Goal: Task Accomplishment & Management: Use online tool/utility

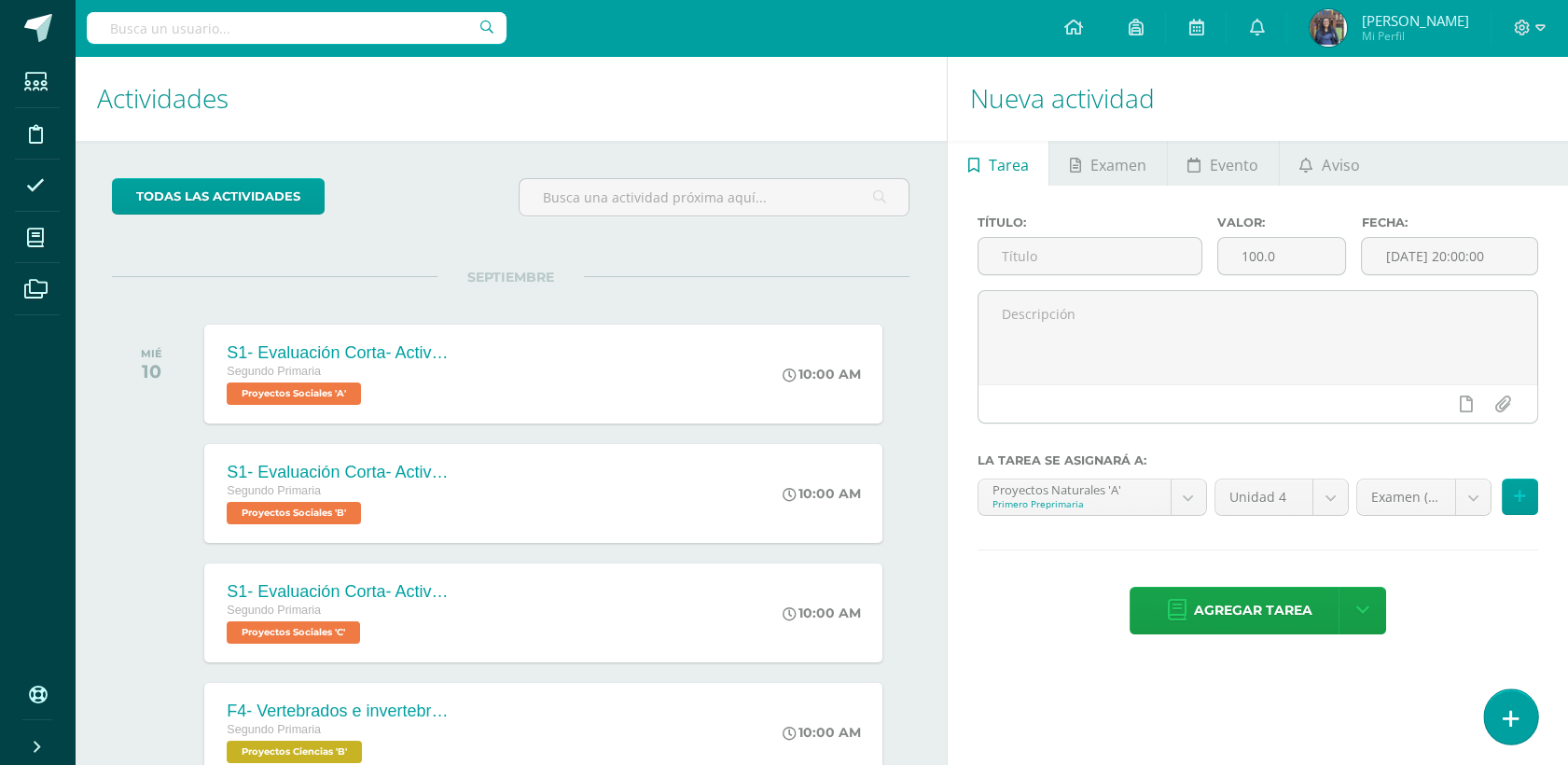
click at [1522, 705] on link at bounding box center [1511, 716] width 53 height 54
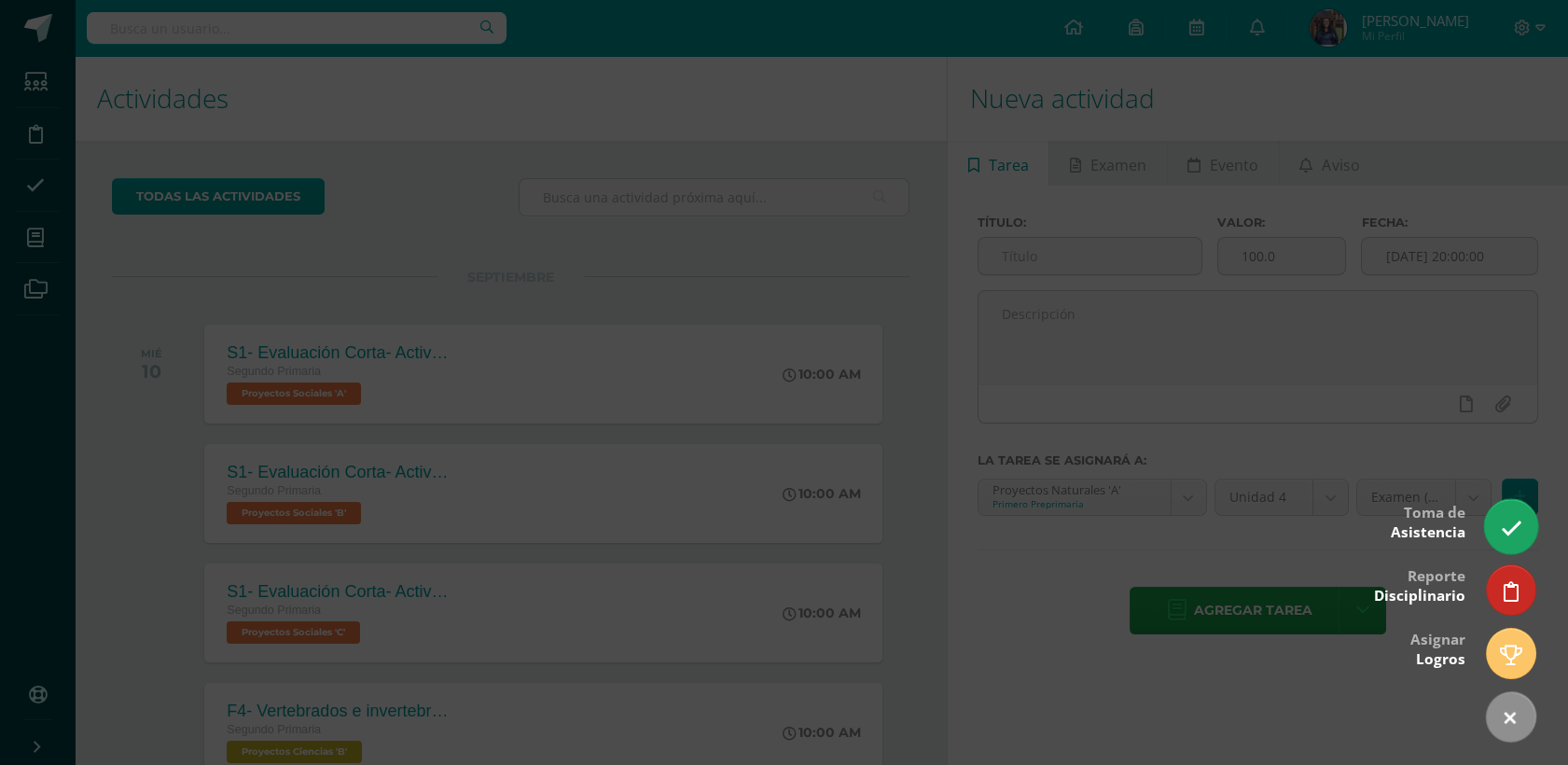
click at [1502, 537] on icon at bounding box center [1511, 528] width 22 height 22
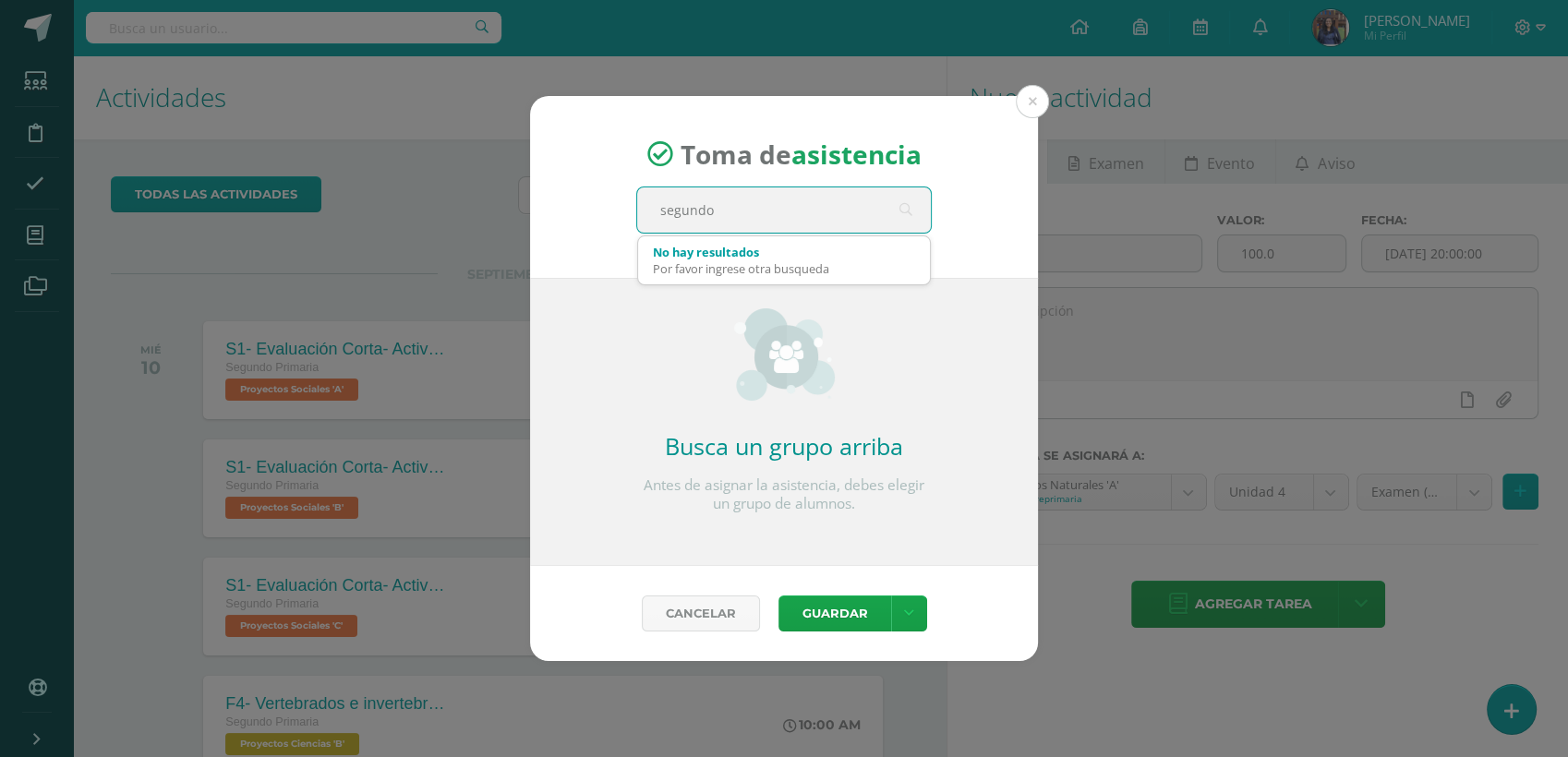
type input "segundo c"
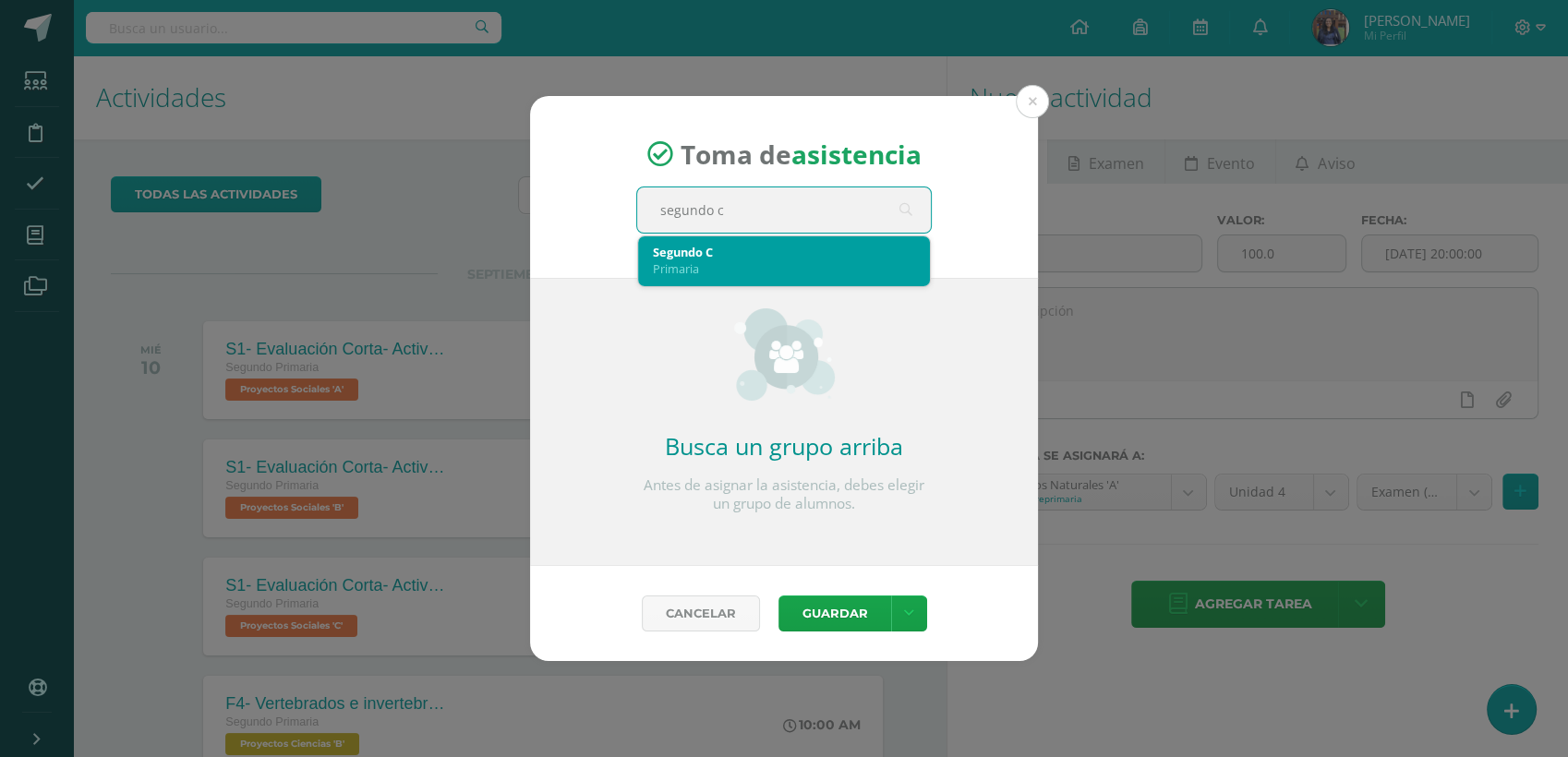
click at [707, 257] on div "Segundo C" at bounding box center [784, 252] width 262 height 17
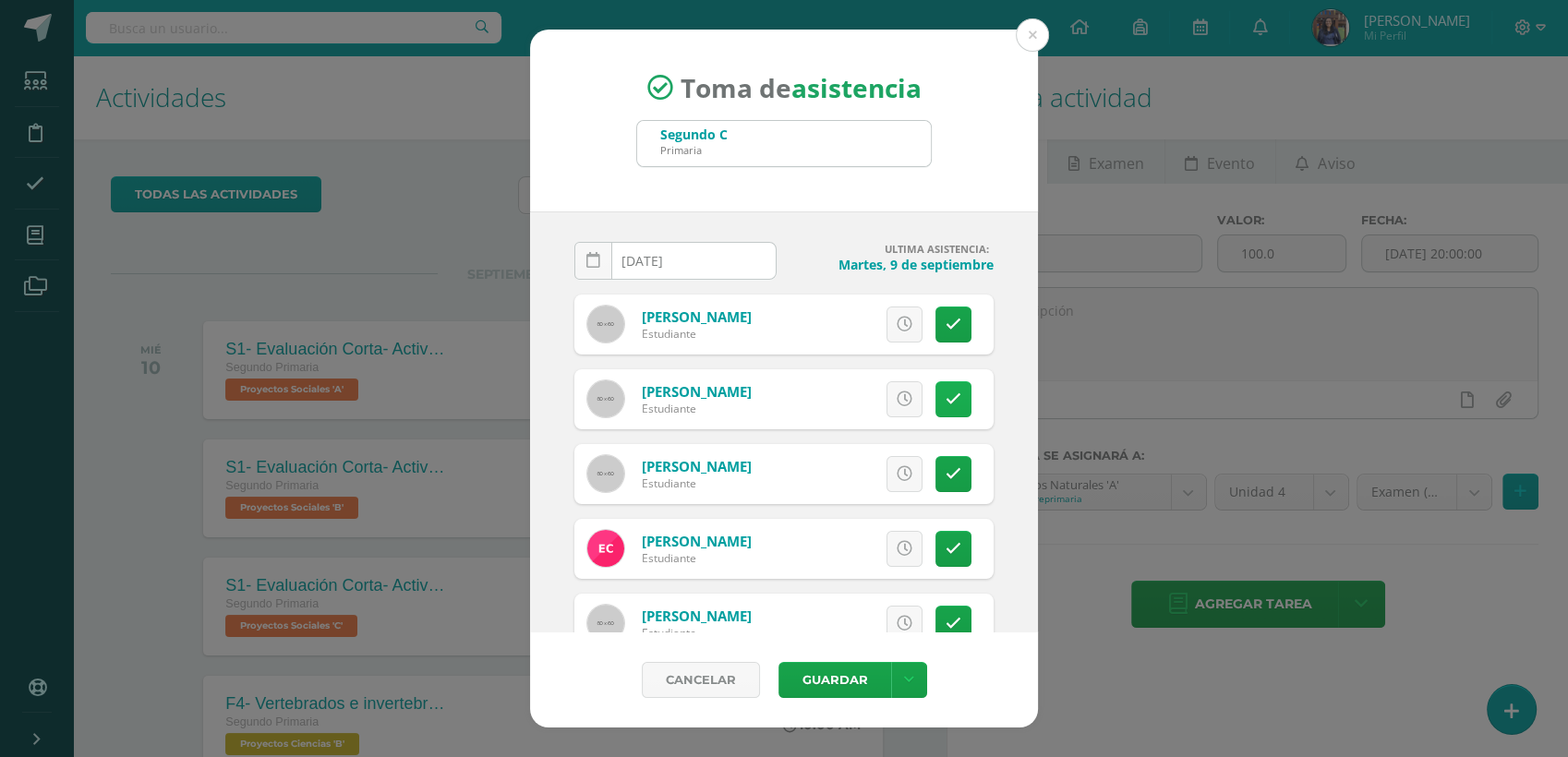
click at [943, 385] on link at bounding box center [953, 399] width 36 height 36
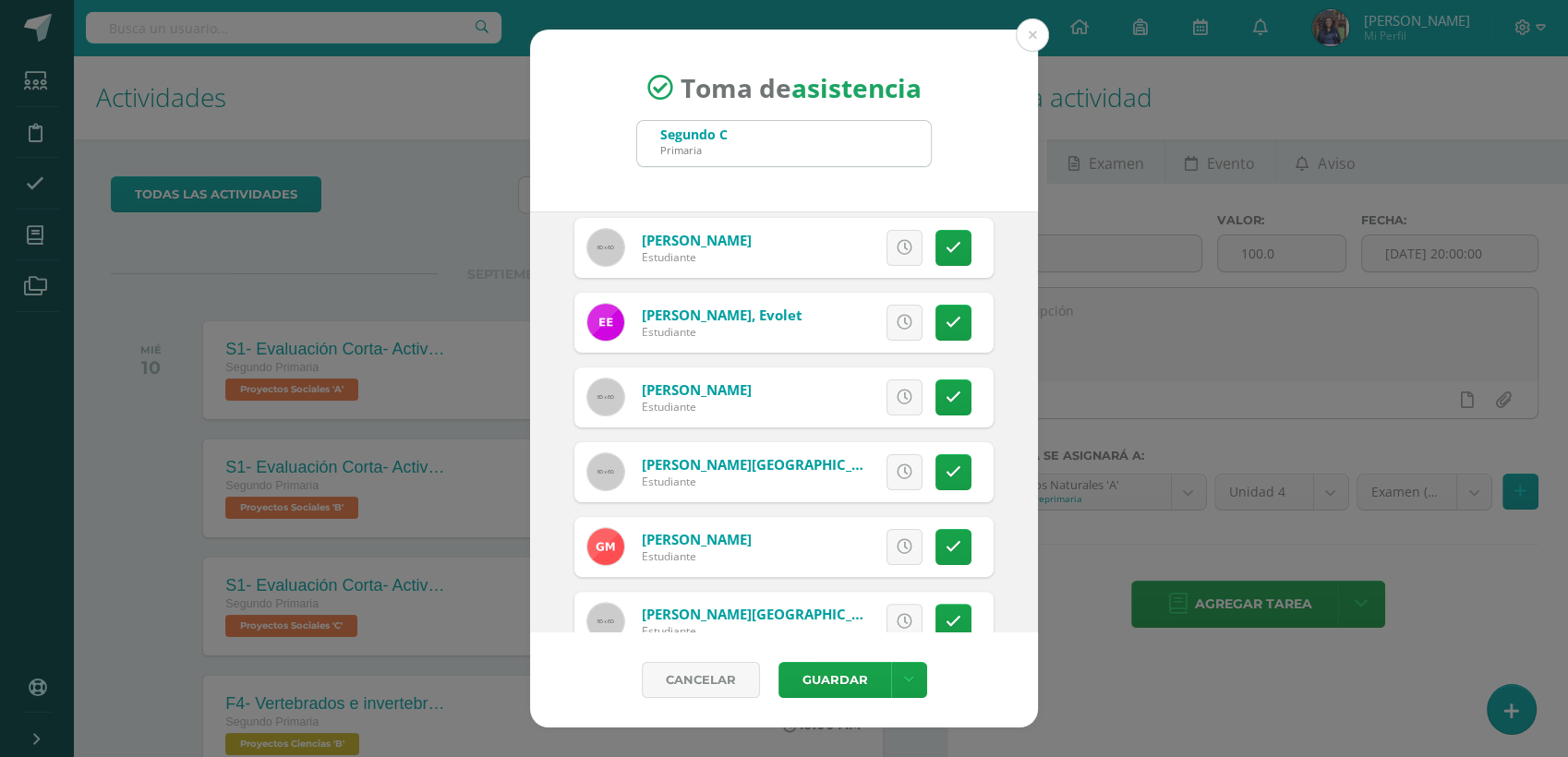
scroll to position [538, 0]
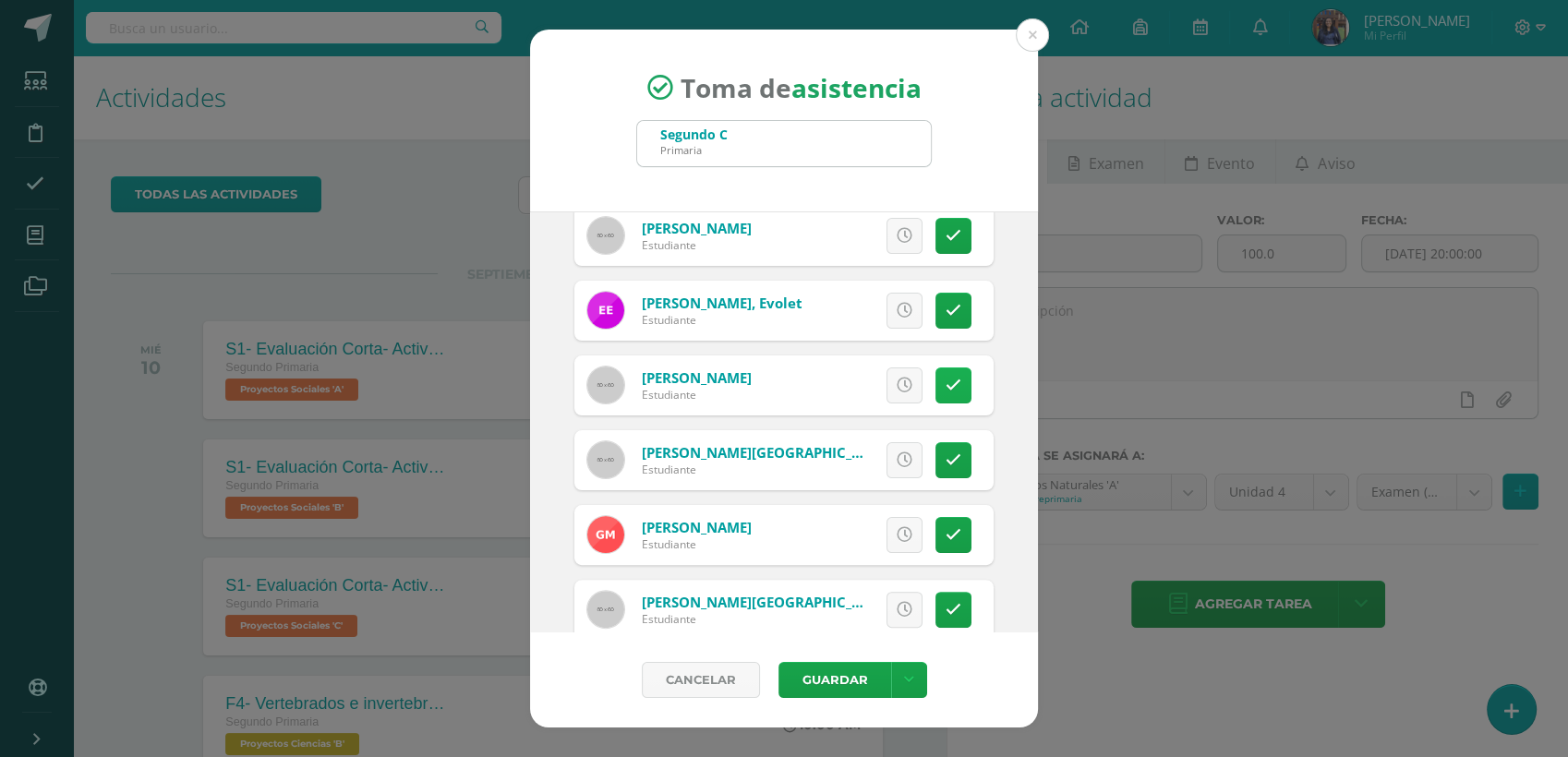
click at [936, 397] on link at bounding box center [953, 385] width 36 height 36
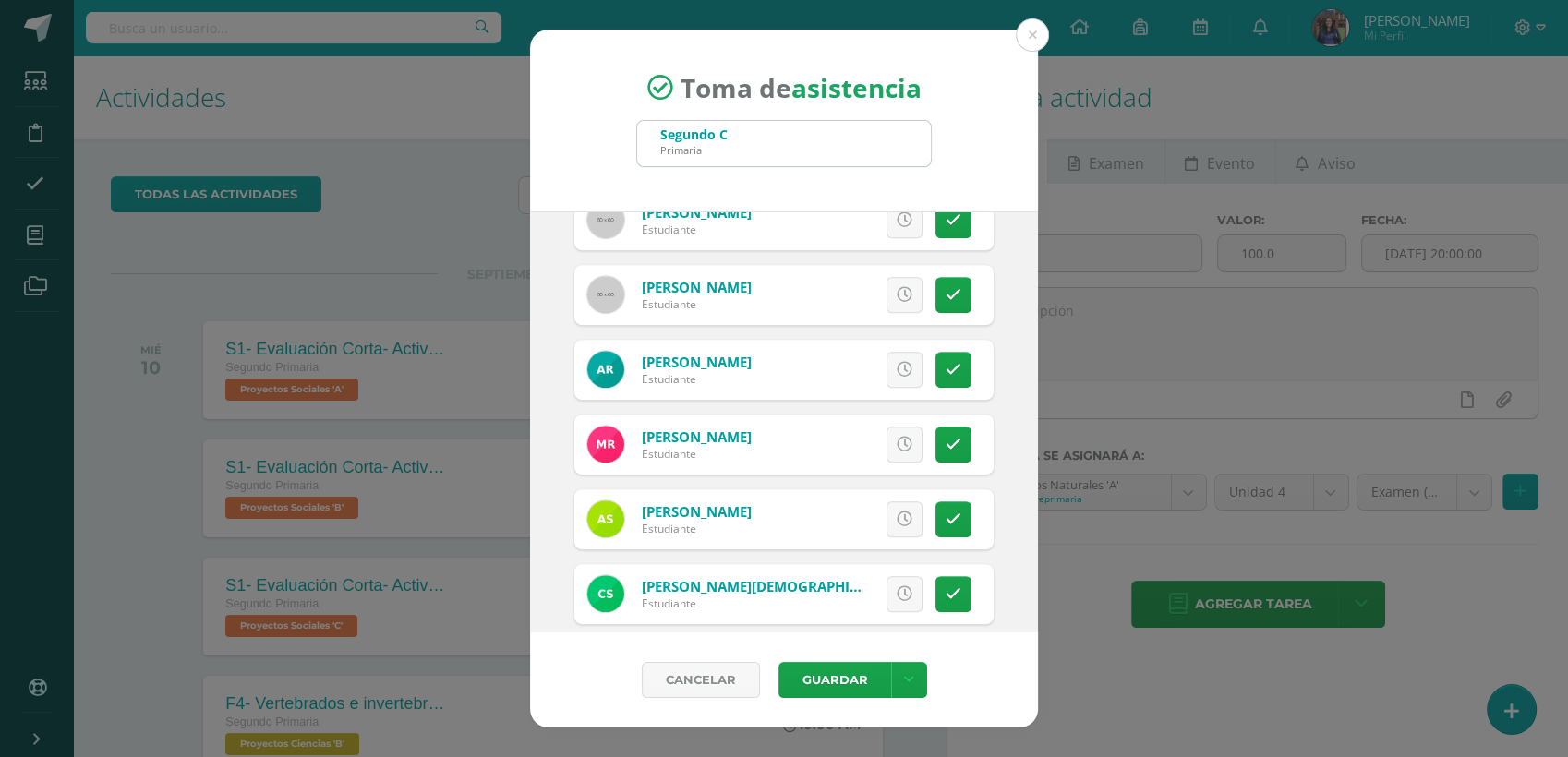
scroll to position [1012, 0]
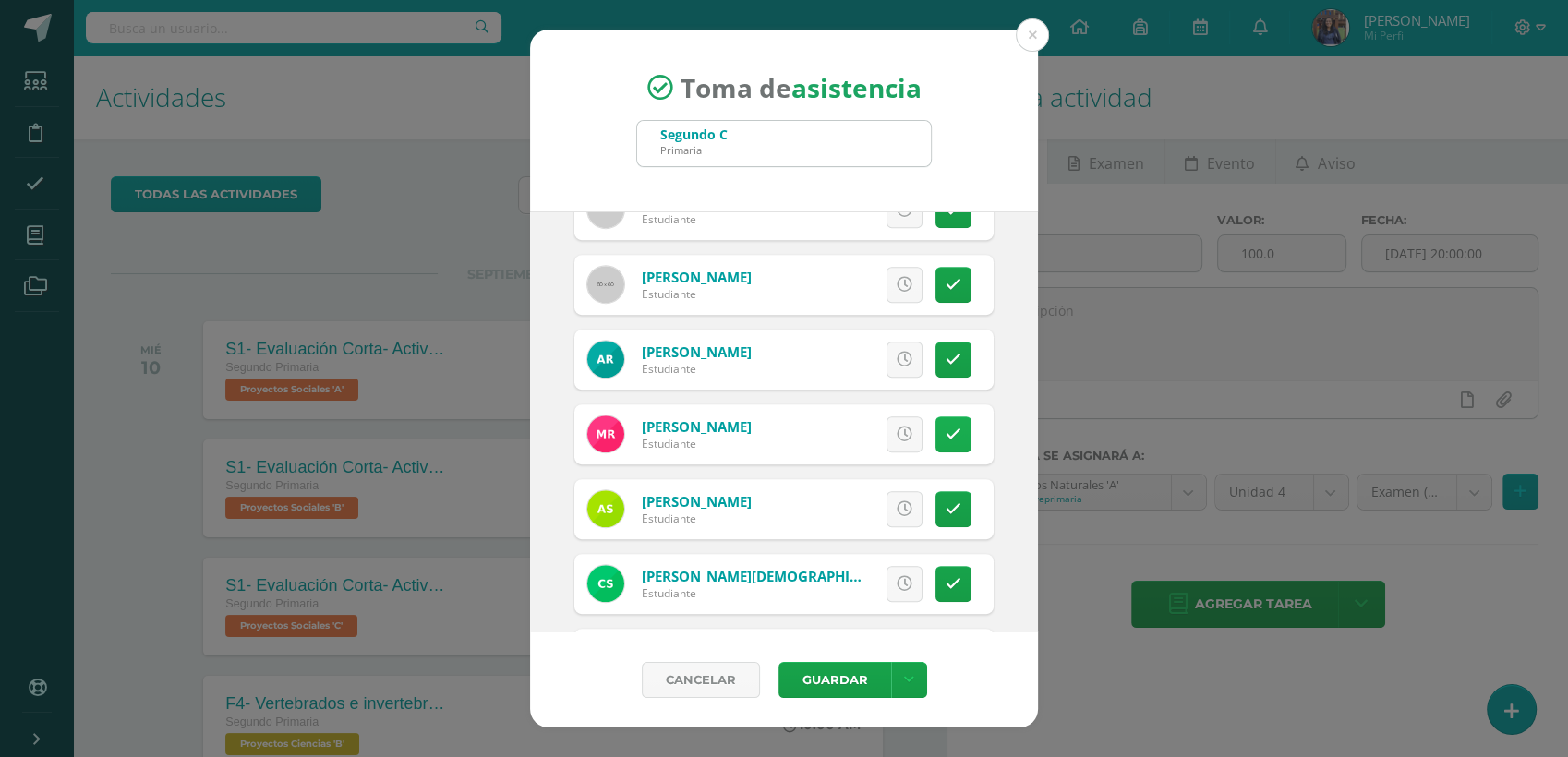
click at [945, 426] on icon at bounding box center [953, 434] width 16 height 16
click at [848, 432] on span "Excusa" at bounding box center [873, 434] width 51 height 34
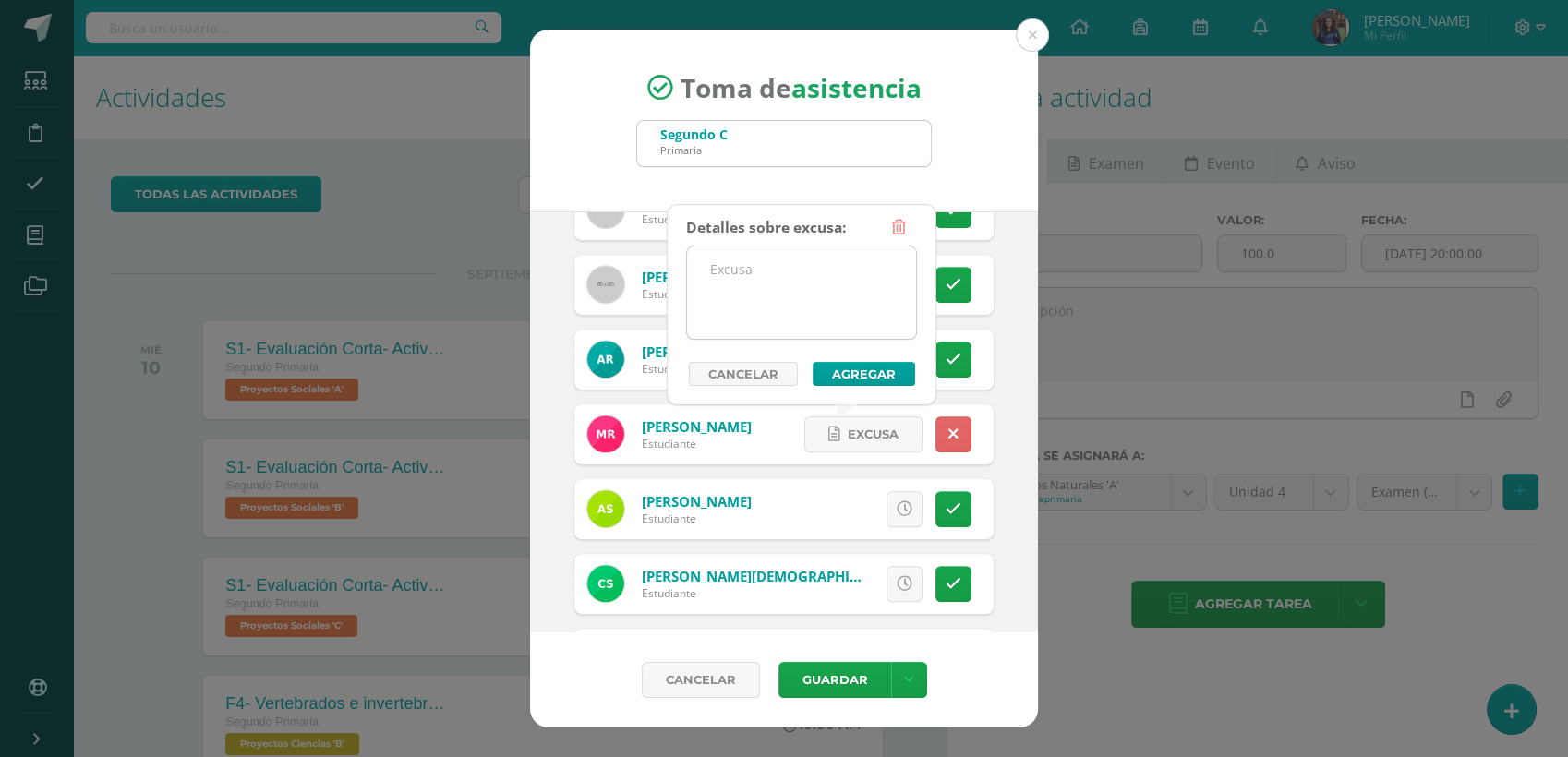
click at [813, 306] on textarea at bounding box center [801, 293] width 229 height 93
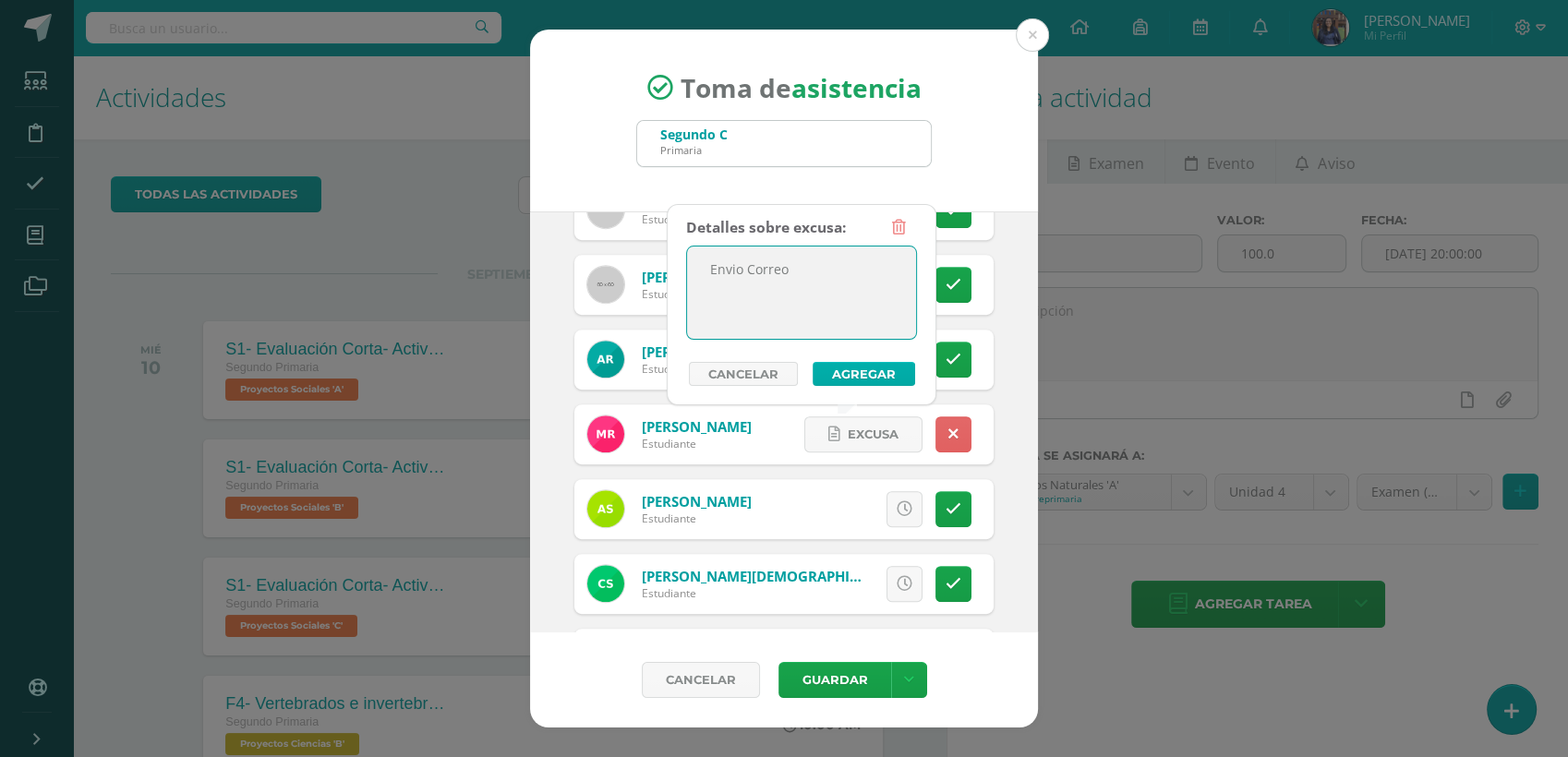
type textarea "Envio Correo"
click at [886, 370] on button "Agregar" at bounding box center [864, 374] width 102 height 24
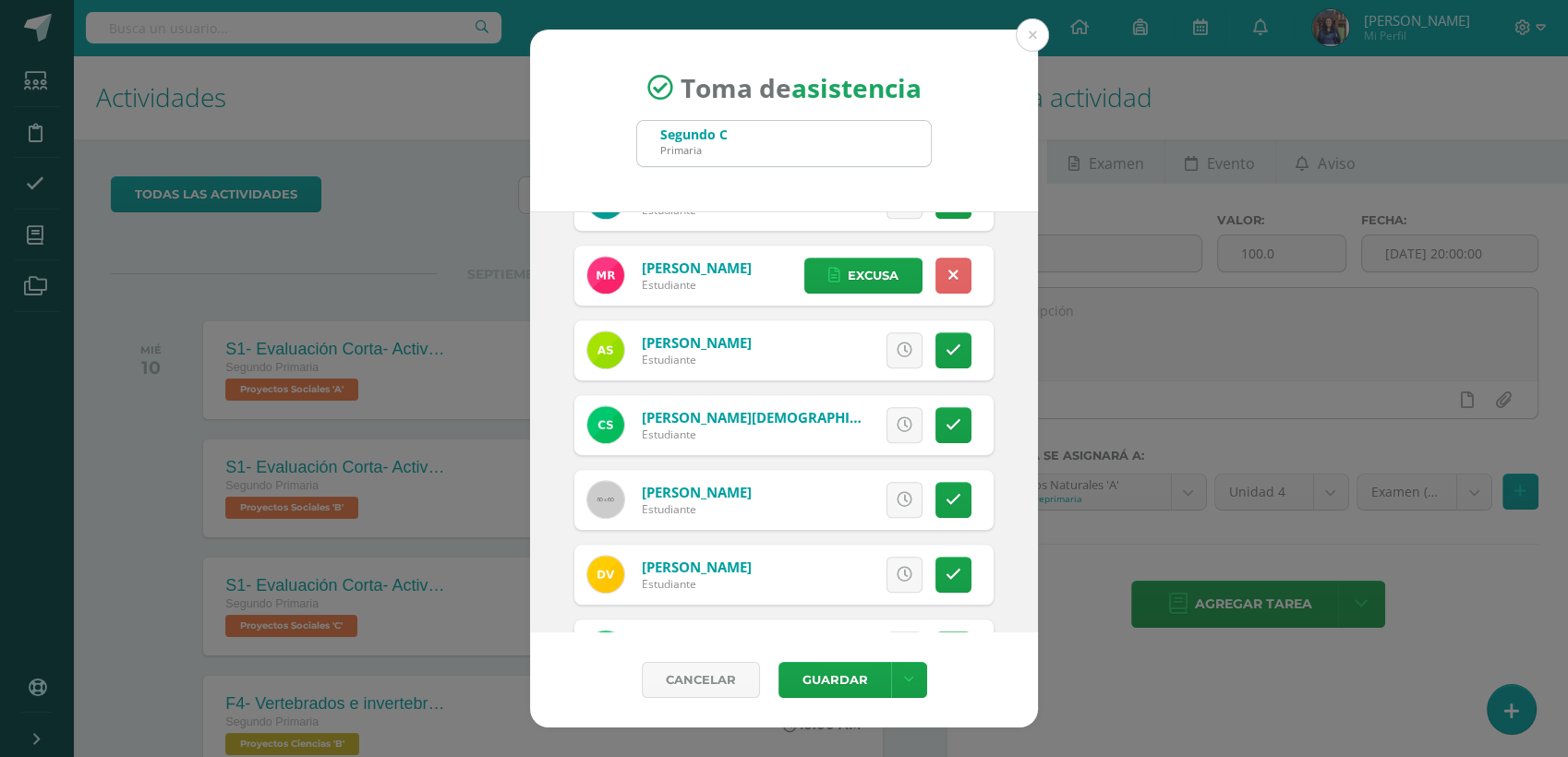
scroll to position [1248, 0]
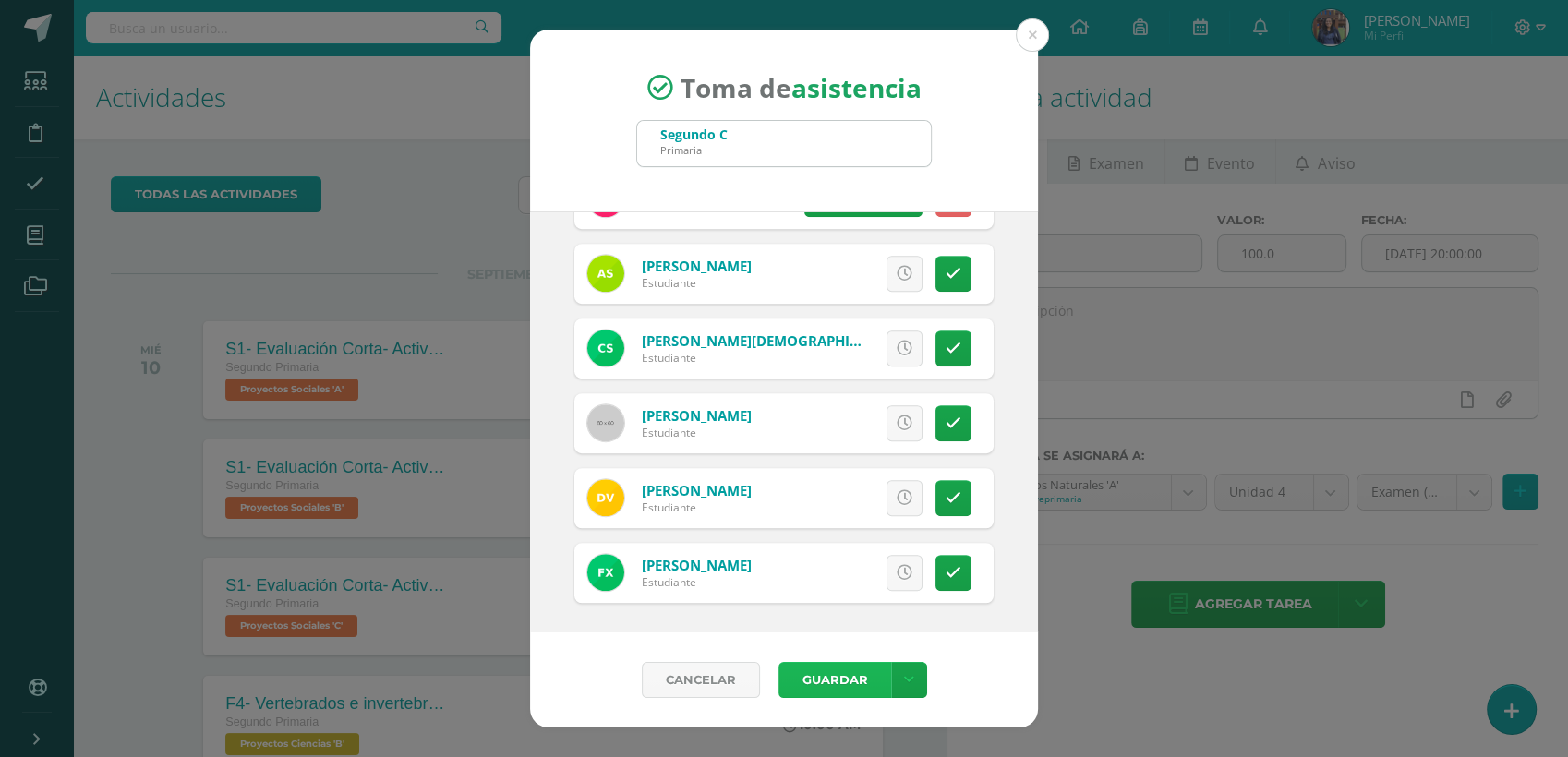
click at [818, 682] on button "Guardar" at bounding box center [834, 680] width 112 height 36
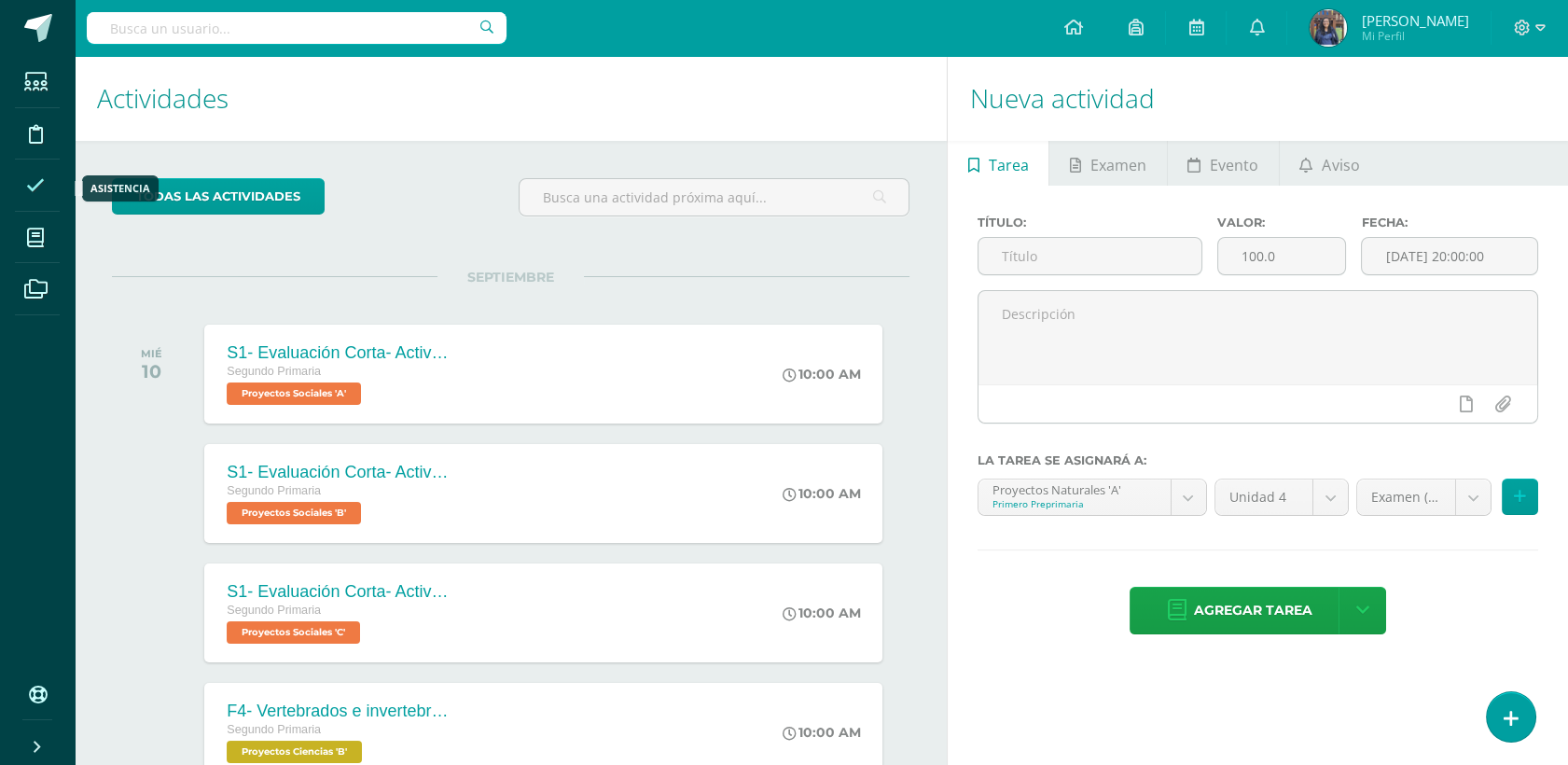
click at [34, 191] on icon at bounding box center [34, 185] width 19 height 19
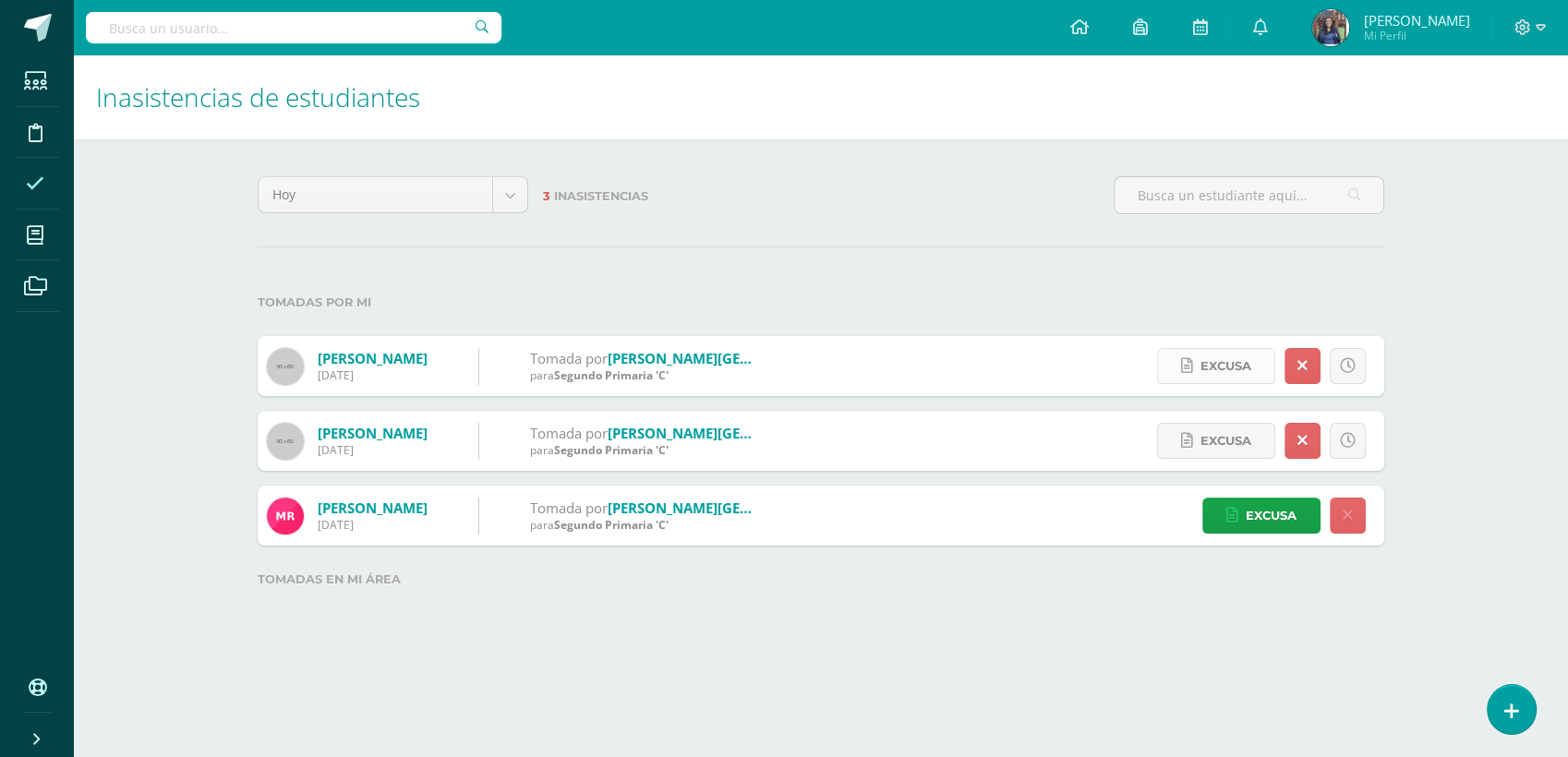
click at [1242, 372] on span "Excusa" at bounding box center [1226, 366] width 51 height 34
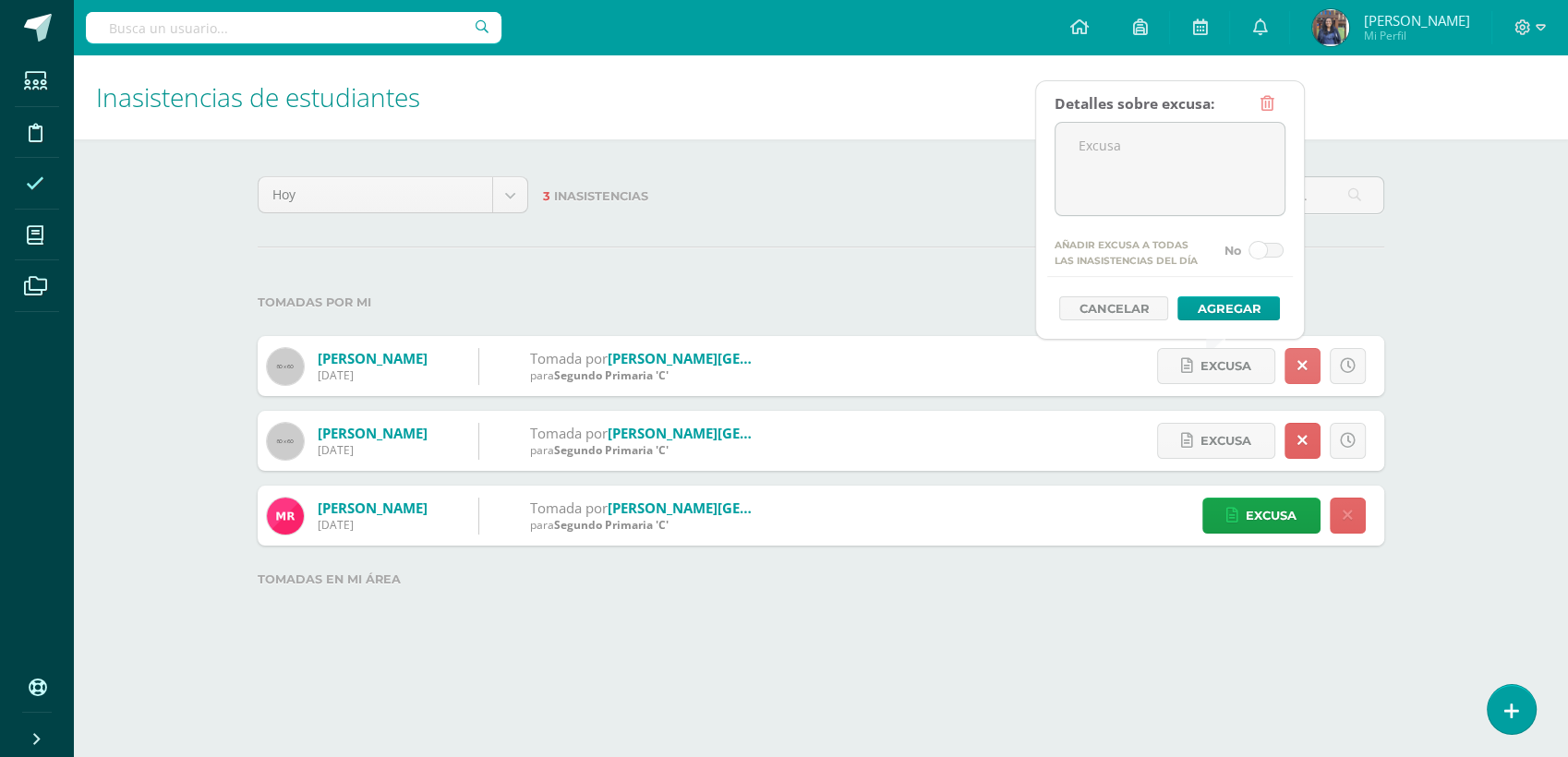
click at [1307, 383] on link at bounding box center [1302, 366] width 36 height 36
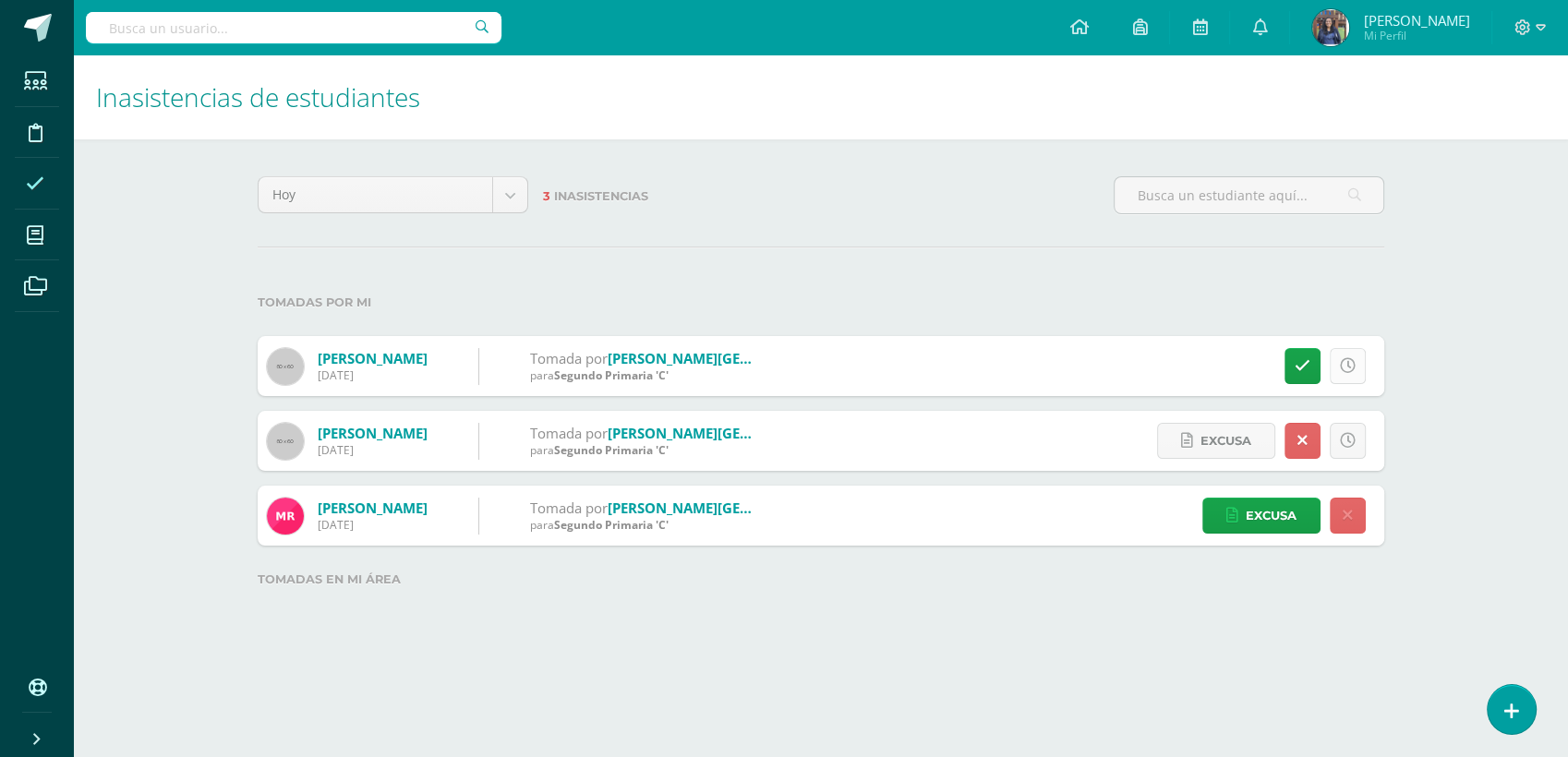
click at [1342, 362] on icon at bounding box center [1347, 366] width 16 height 16
